Goal: Check status

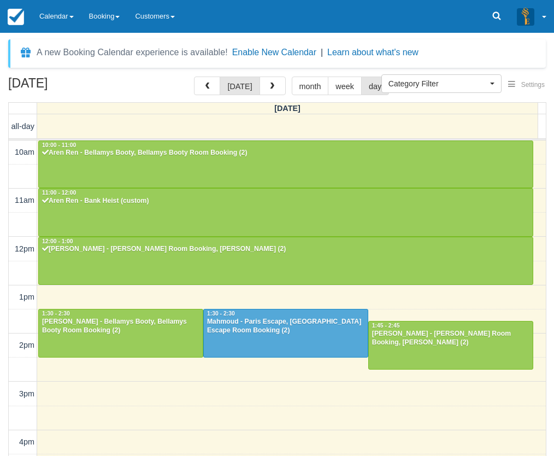
select select
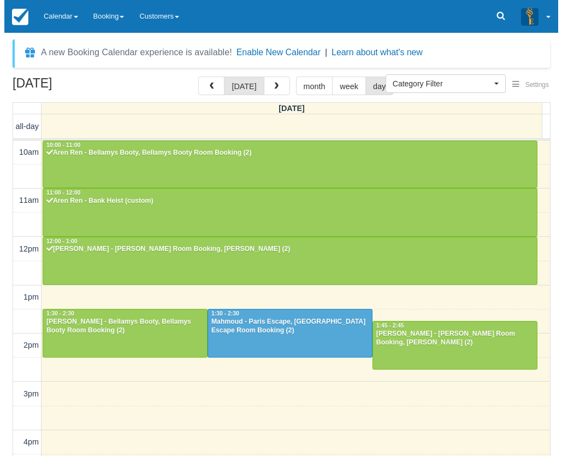
scroll to position [91, 0]
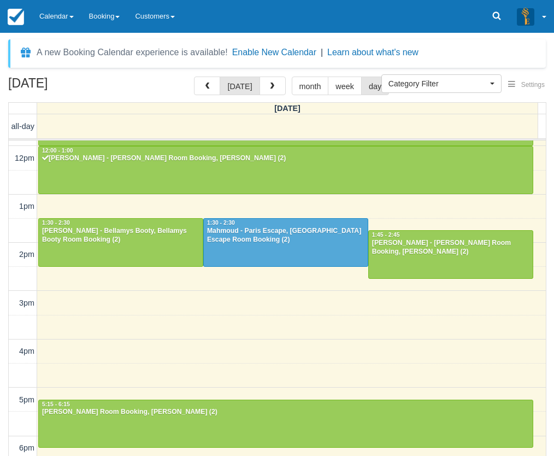
click at [4, 416] on div "[DATE] [DATE] month week day [DATE] all-day 10am 11am 12pm 1pm 2pm 3pm 4pm 5pm …" at bounding box center [277, 282] width 554 height 411
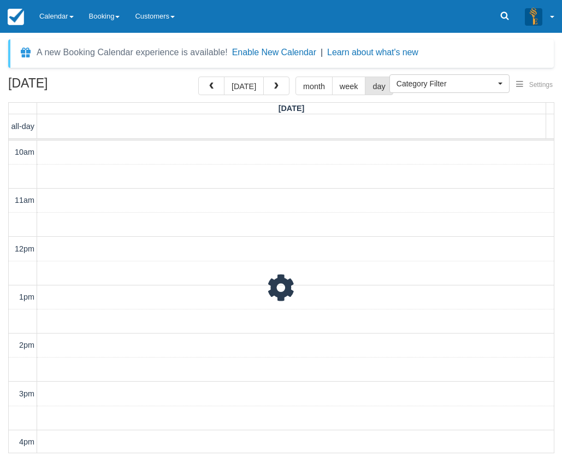
scroll to position [145, 0]
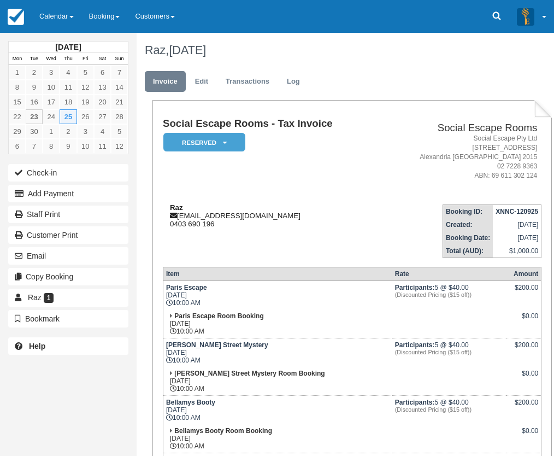
click at [270, 227] on div "Raz [EMAIL_ADDRESS][DOMAIN_NAME] 0403 690 196" at bounding box center [271, 215] width 217 height 25
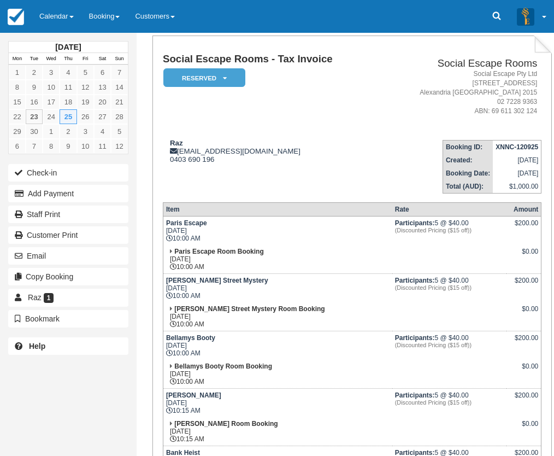
scroll to position [125, 0]
